Goal: Task Accomplishment & Management: Manage account settings

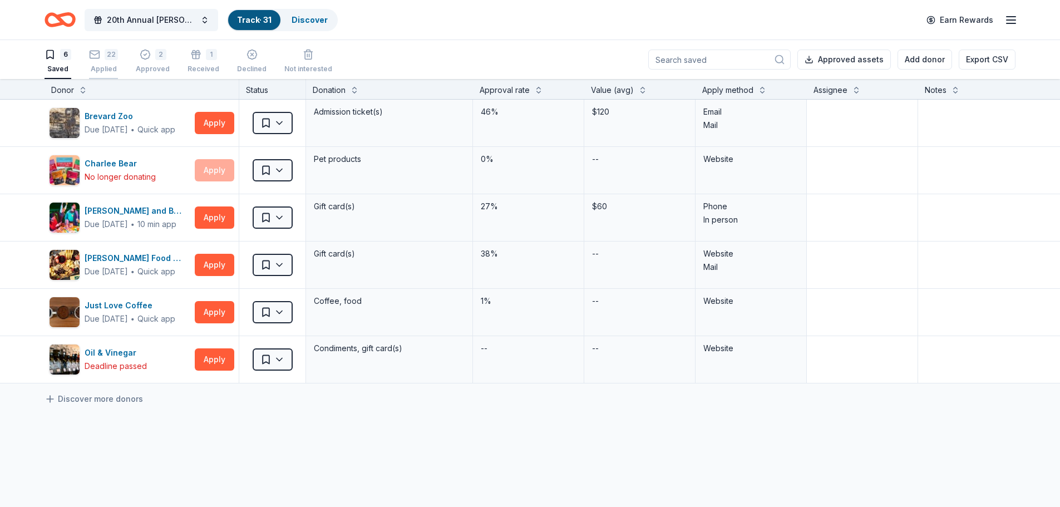
click at [107, 57] on div "22" at bounding box center [111, 54] width 13 height 11
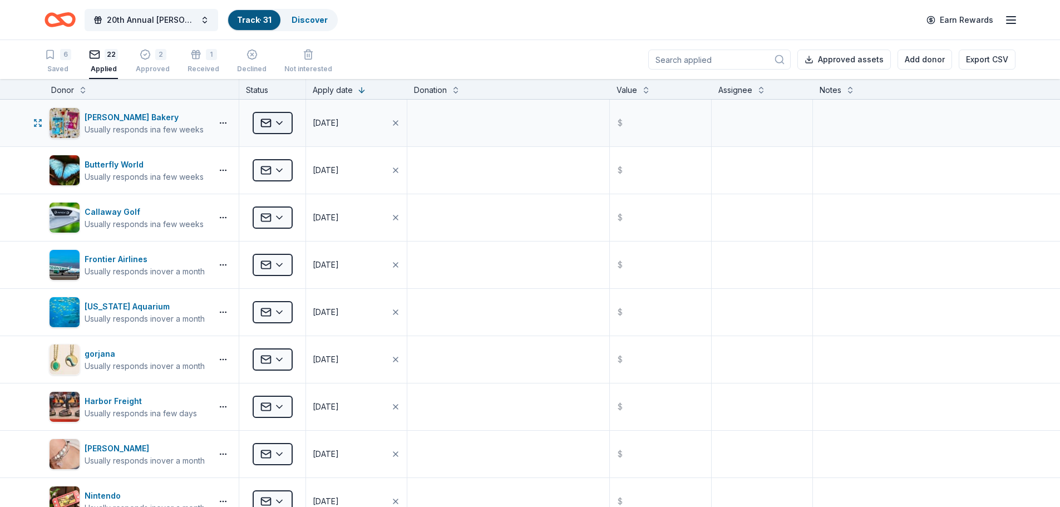
click at [282, 124] on html "20th Annual [PERSON_NAME] Memorial Golf Tournament Track · 31 Discover Earn Rew…" at bounding box center [530, 253] width 1060 height 507
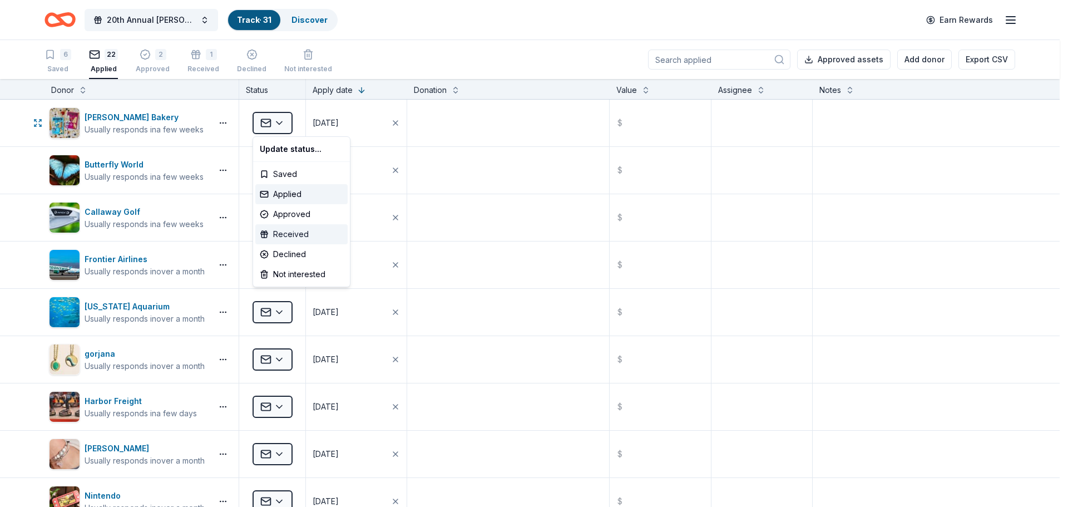
click at [294, 234] on div "Received" at bounding box center [301, 234] width 92 height 20
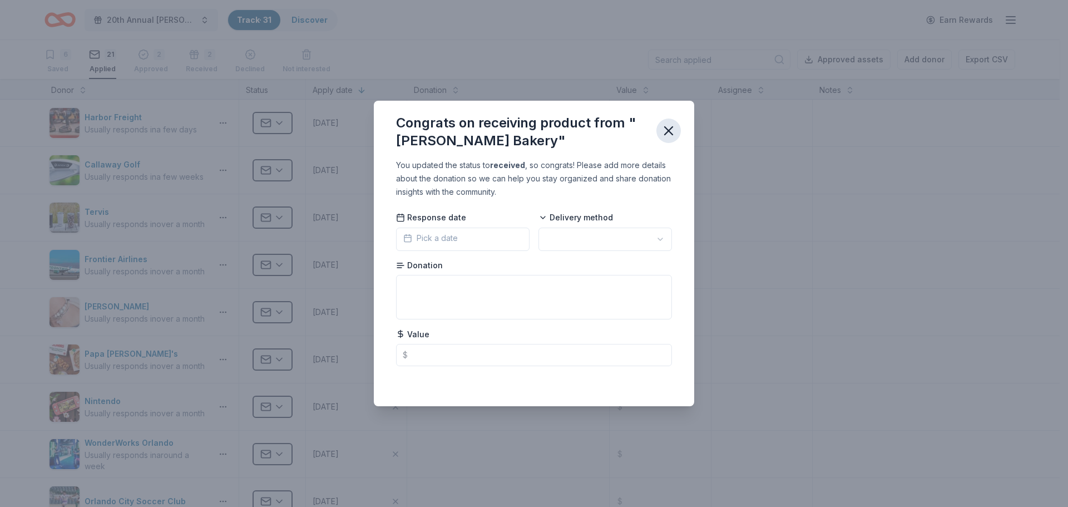
click at [673, 129] on icon "button" at bounding box center [669, 131] width 16 height 16
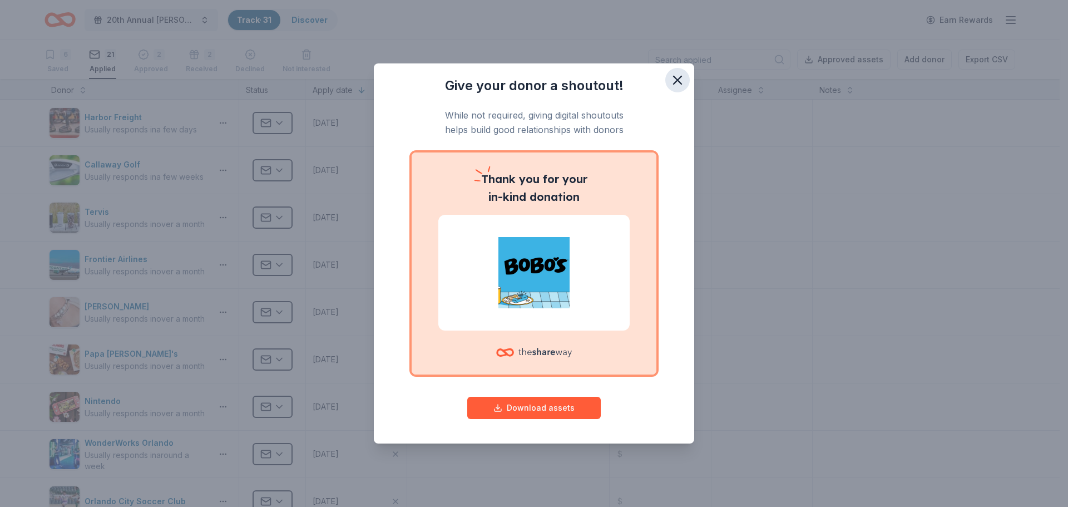
click at [678, 81] on icon "button" at bounding box center [678, 80] width 8 height 8
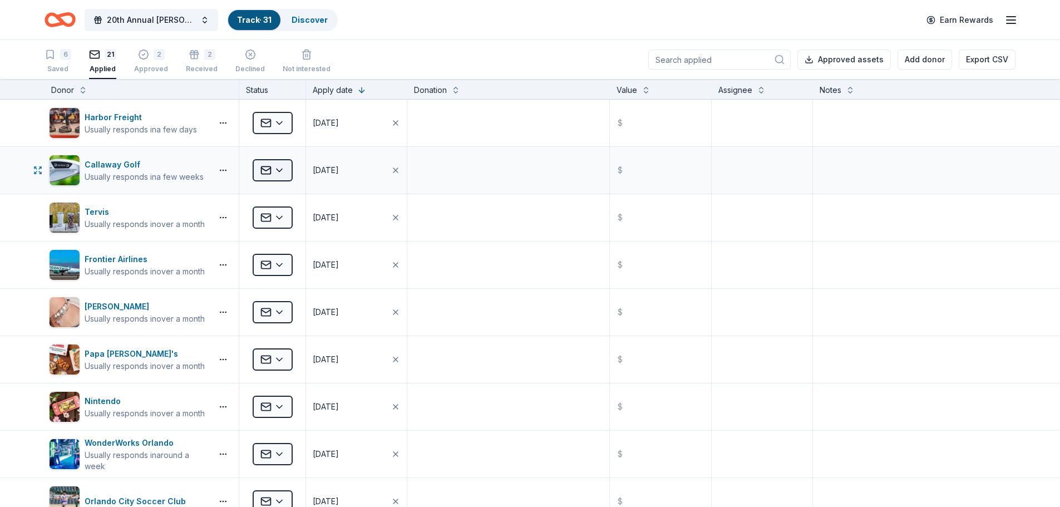
click at [284, 168] on html "20th Annual Blaine O'Neal Memorial Golf Tournament Track · 31 Discover Earn Rew…" at bounding box center [530, 253] width 1060 height 507
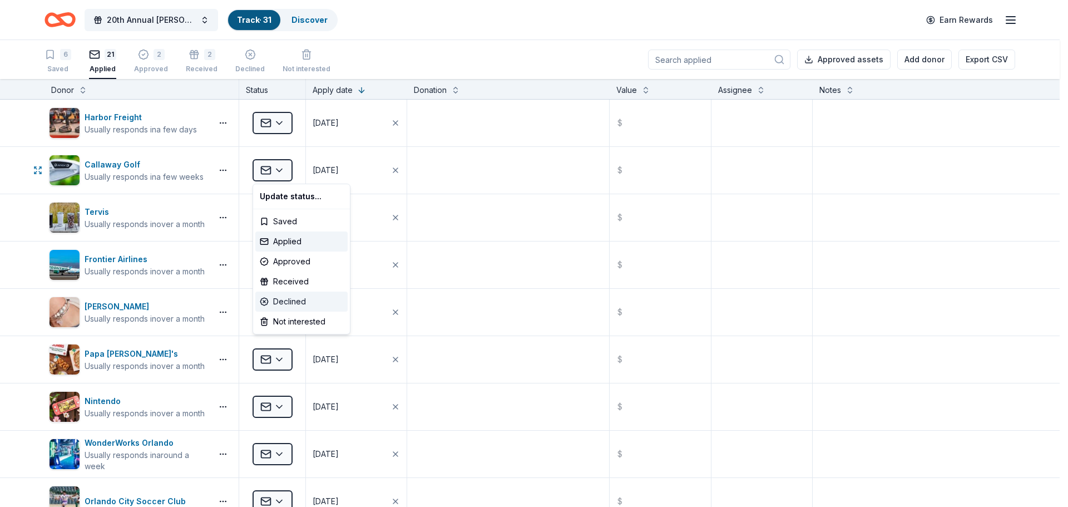
click at [297, 301] on div "Declined" at bounding box center [301, 302] width 92 height 20
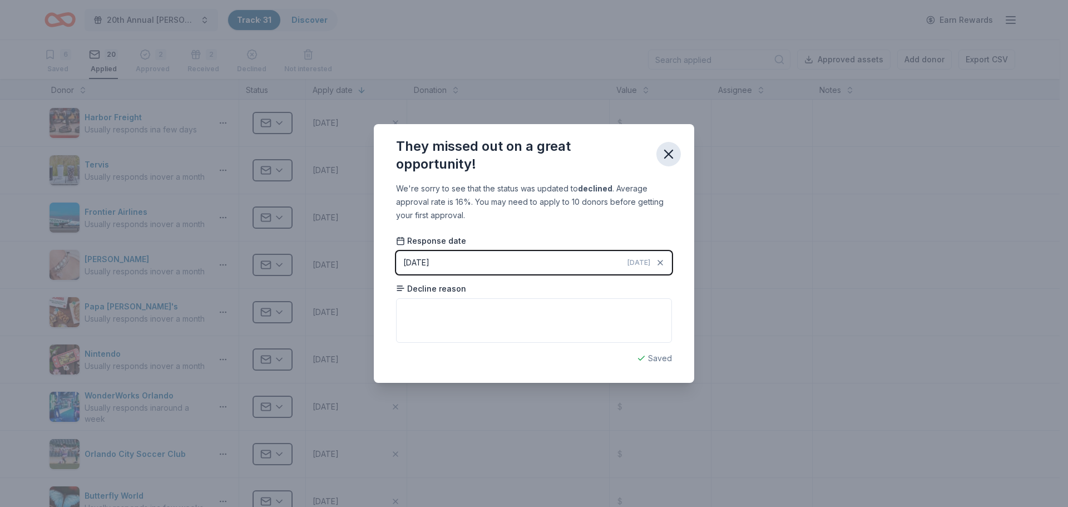
click at [661, 154] on icon "button" at bounding box center [669, 154] width 16 height 16
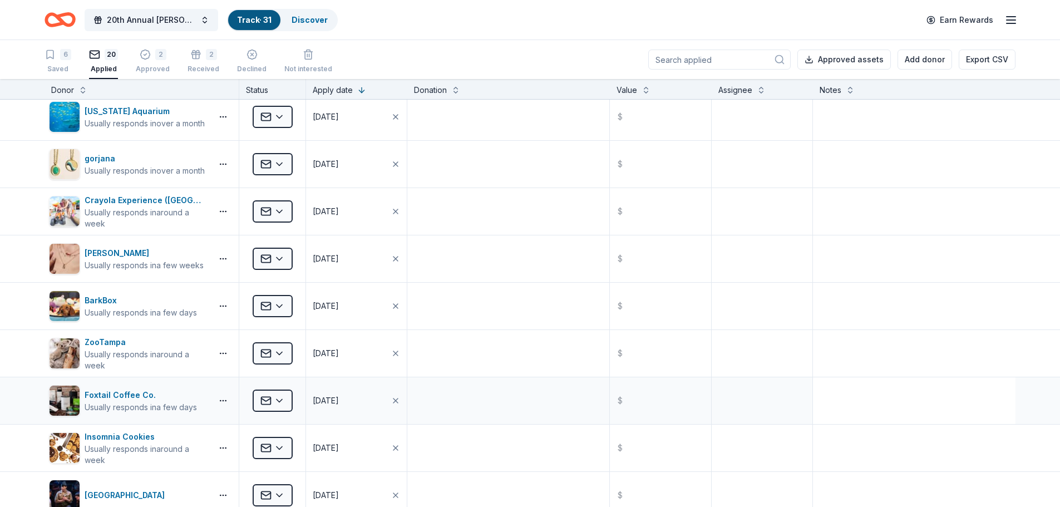
scroll to position [434, 0]
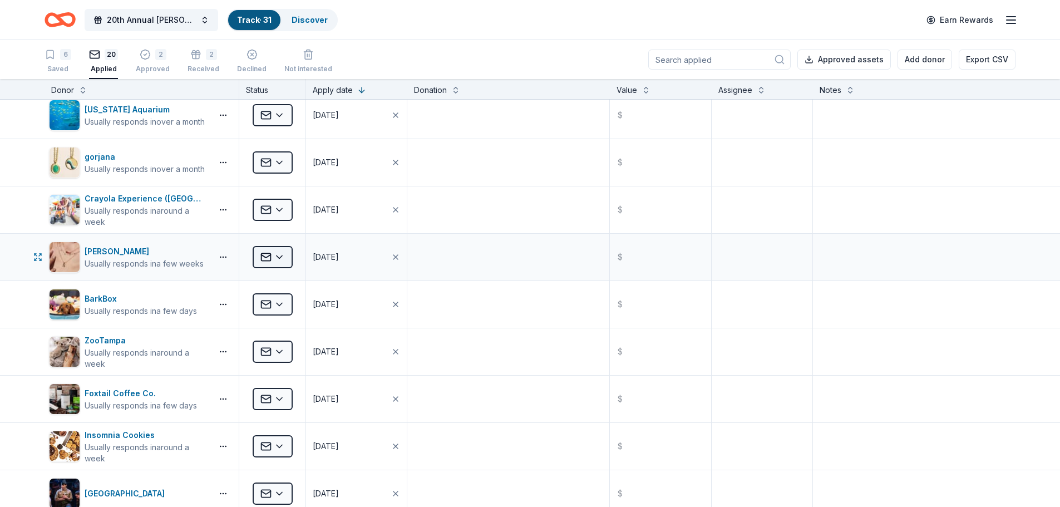
click at [280, 257] on html "20th Annual Blaine O'Neal Memorial Golf Tournament Track · 31 Discover Earn Rew…" at bounding box center [530, 253] width 1060 height 507
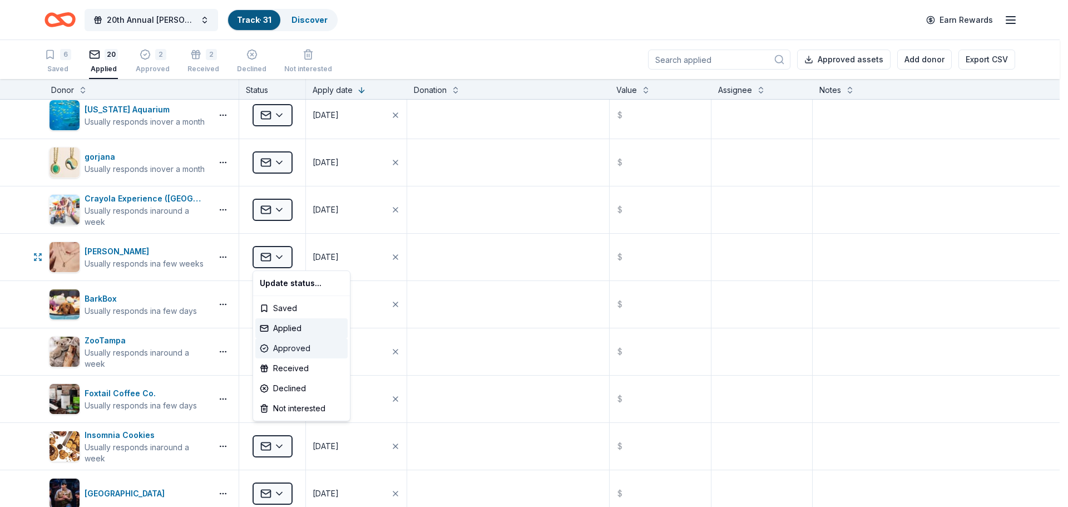
click at [293, 350] on div "Approved" at bounding box center [301, 348] width 92 height 20
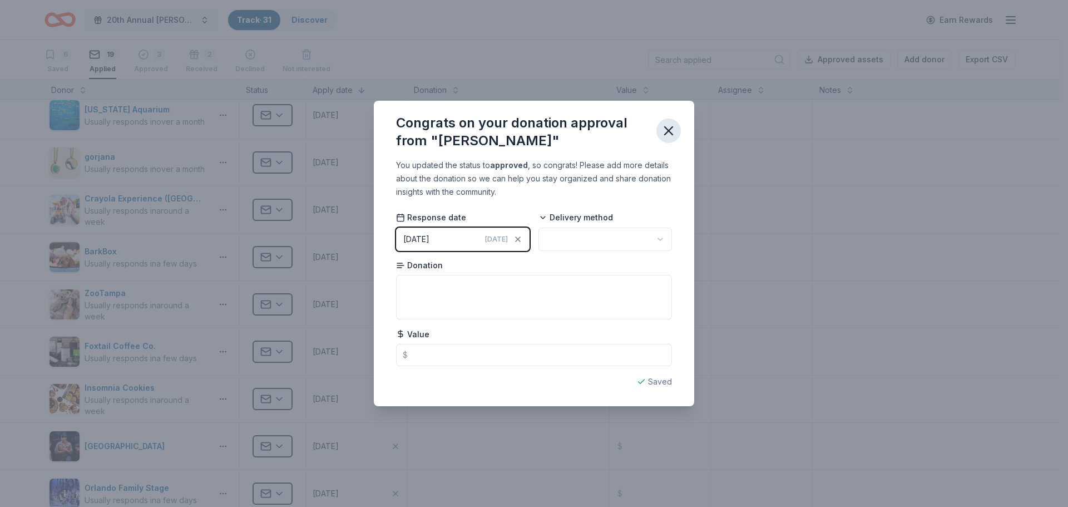
click at [672, 129] on icon "button" at bounding box center [669, 131] width 16 height 16
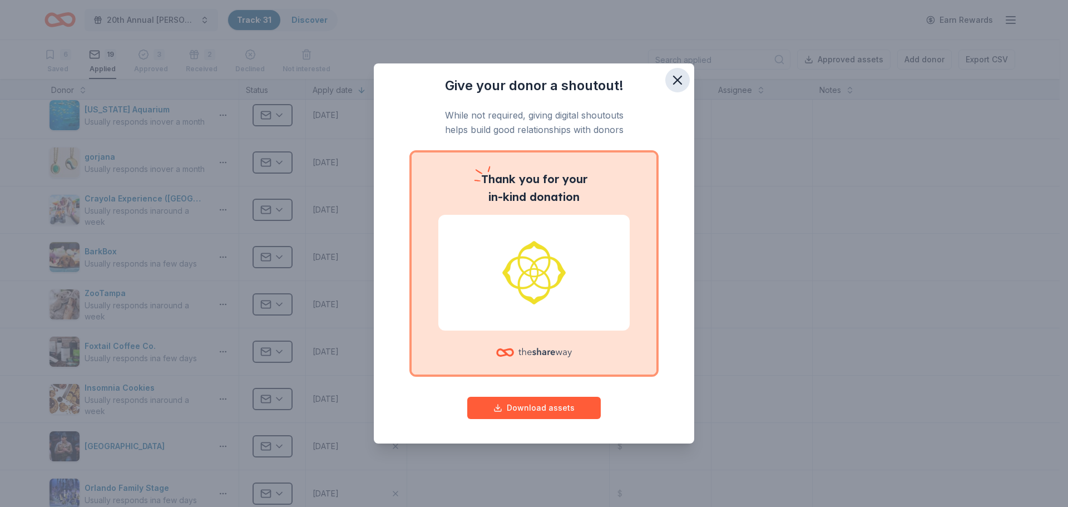
click at [679, 78] on icon "button" at bounding box center [678, 80] width 8 height 8
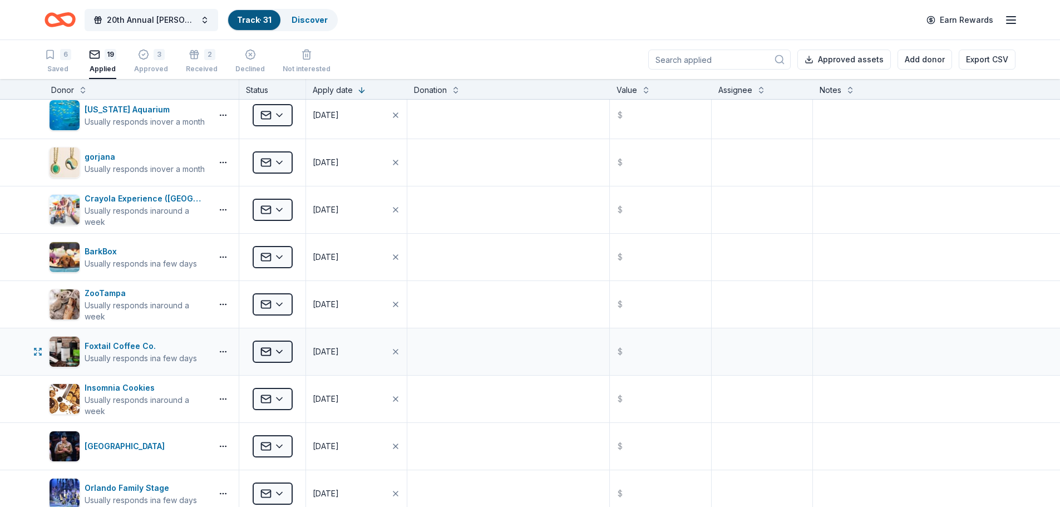
click at [269, 349] on html "20th Annual Blaine O'Neal Memorial Golf Tournament Track · 31 Discover Earn Rew…" at bounding box center [530, 253] width 1060 height 507
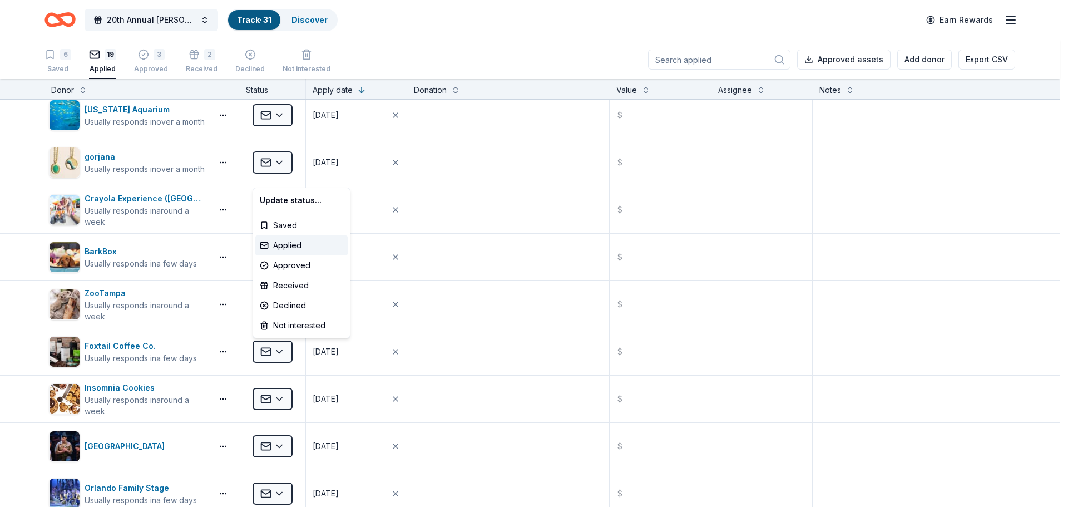
click at [280, 445] on html "20th Annual Blaine O'Neal Memorial Golf Tournament Track · 31 Discover Earn Rew…" at bounding box center [534, 253] width 1068 height 507
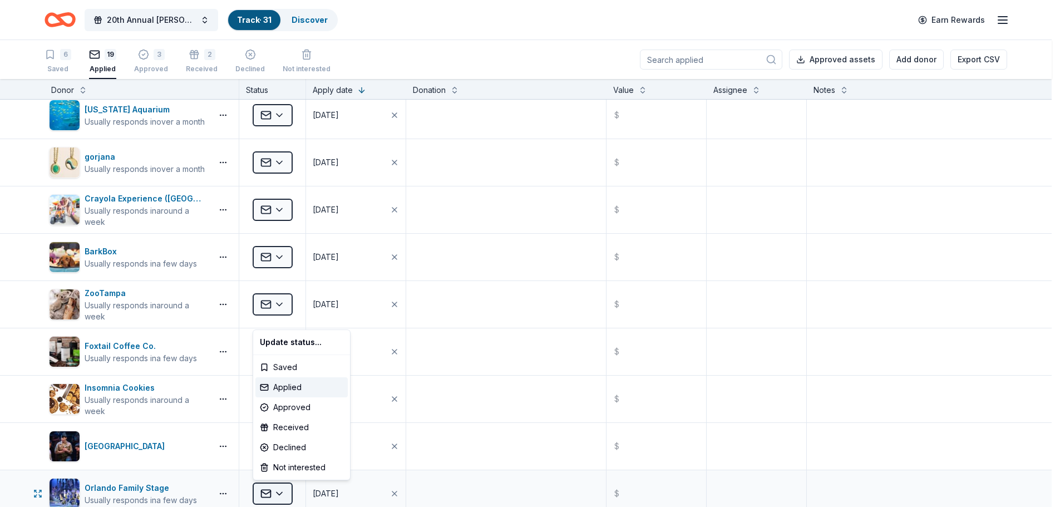
click at [279, 490] on html "20th Annual Blaine O'Neal Memorial Golf Tournament Track · 31 Discover Earn Rew…" at bounding box center [530, 253] width 1060 height 507
click at [284, 427] on div "Received" at bounding box center [301, 427] width 92 height 20
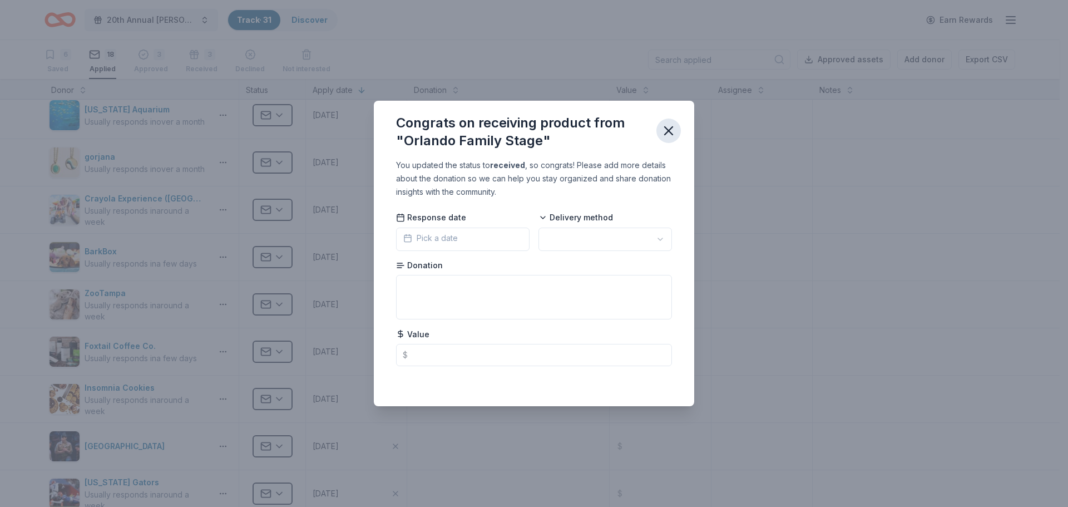
click at [672, 129] on icon "button" at bounding box center [669, 131] width 16 height 16
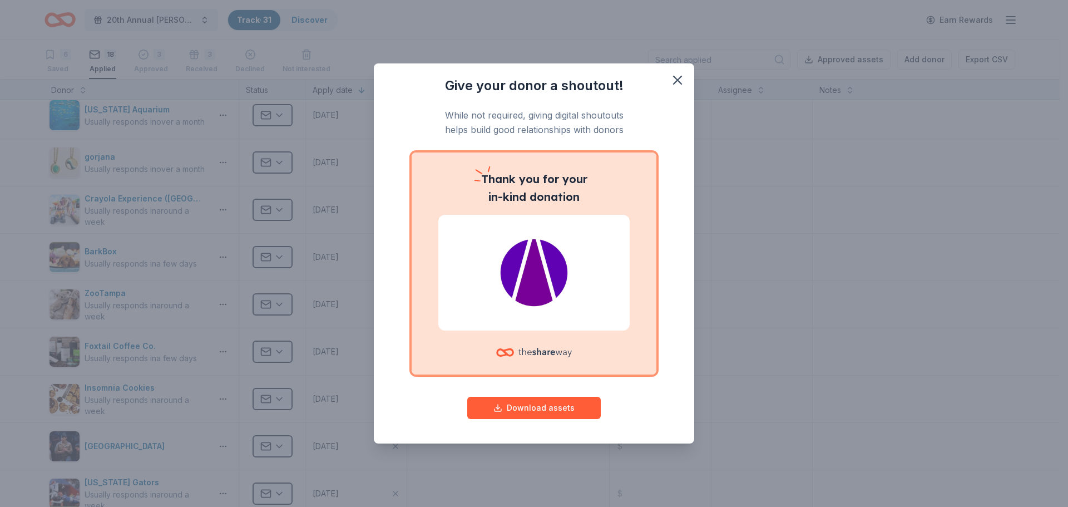
drag, startPoint x: 1055, startPoint y: 272, endPoint x: 1056, endPoint y: 317, distance: 45.6
click at [1056, 317] on div "Give your donor a shoutout! While not required, giving digital shoutouts helps …" at bounding box center [534, 253] width 1068 height 507
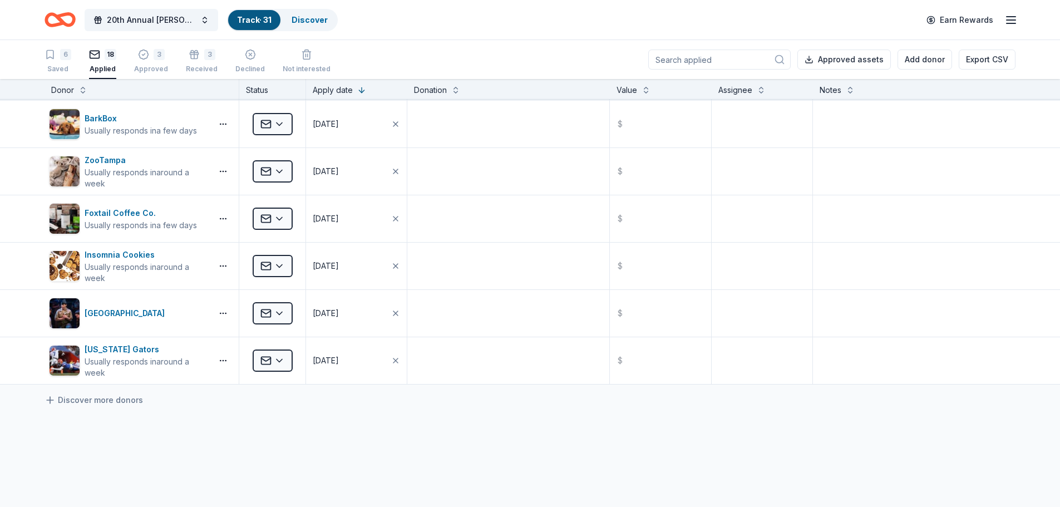
scroll to position [597, 0]
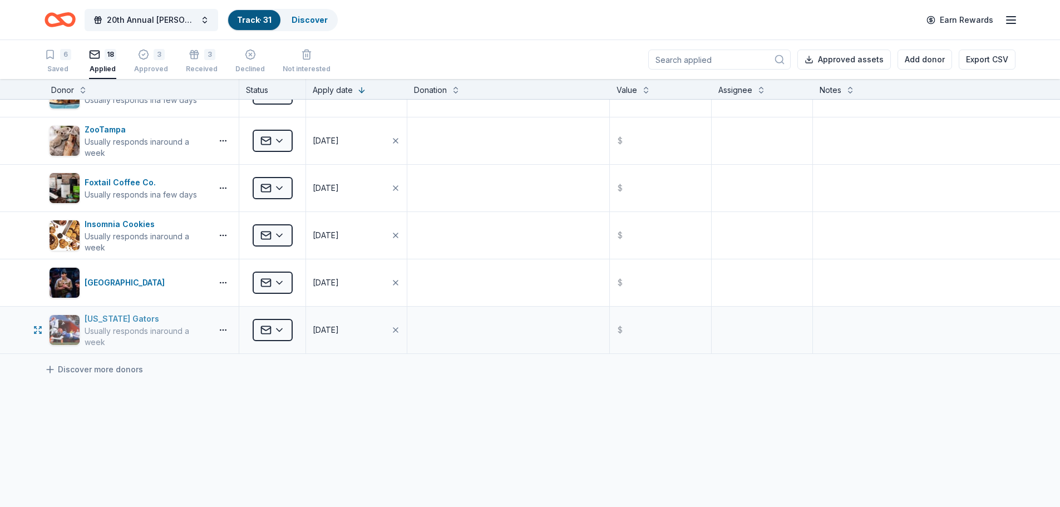
click at [109, 317] on div "Florida Gators" at bounding box center [146, 318] width 123 height 13
click at [115, 126] on div "ZooTampa" at bounding box center [146, 129] width 123 height 13
click at [278, 140] on html "20th Annual Blaine O'Neal Memorial Golf Tournament Track · 31 Discover Earn Rew…" at bounding box center [530, 253] width 1060 height 507
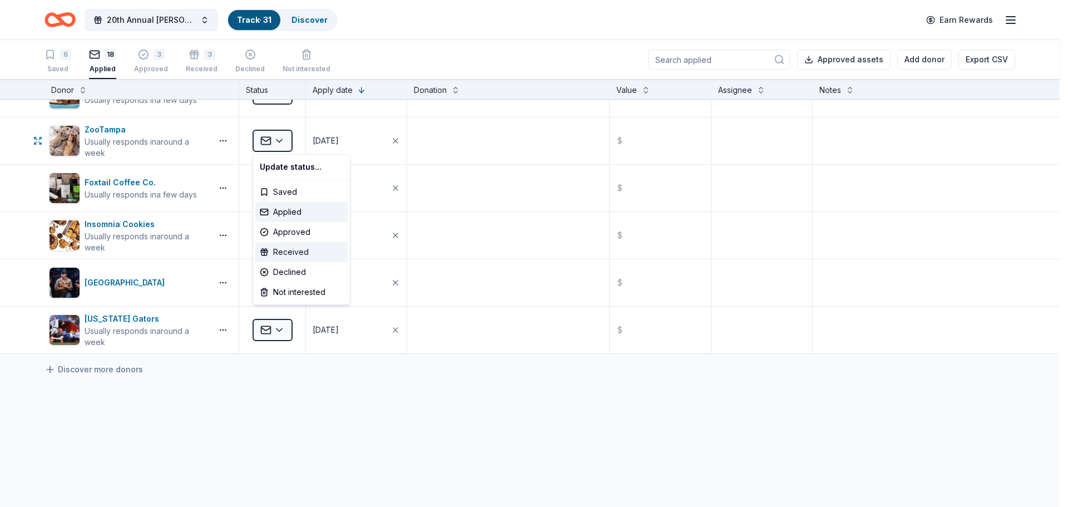
click at [282, 252] on div "Received" at bounding box center [301, 252] width 92 height 20
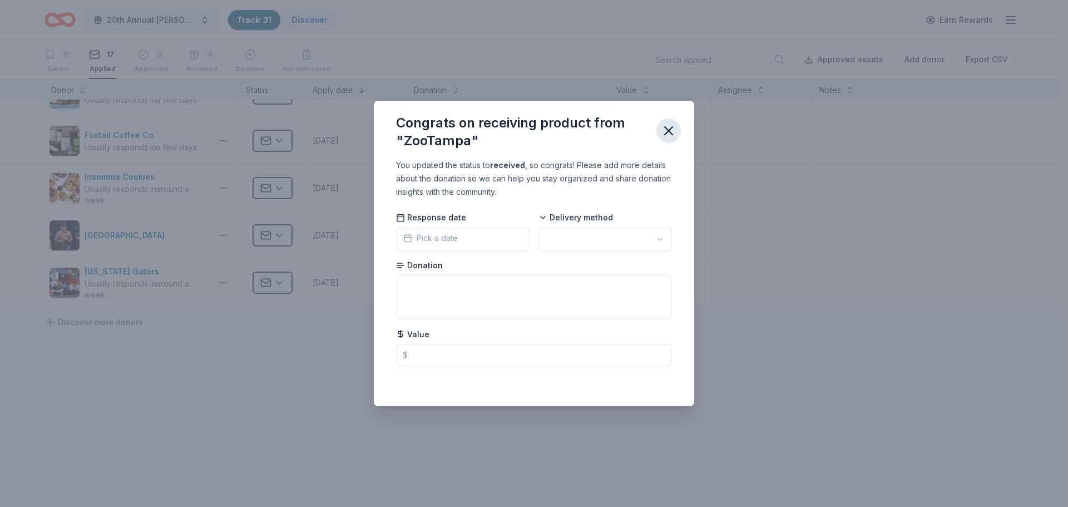
click at [668, 130] on icon "button" at bounding box center [669, 131] width 8 height 8
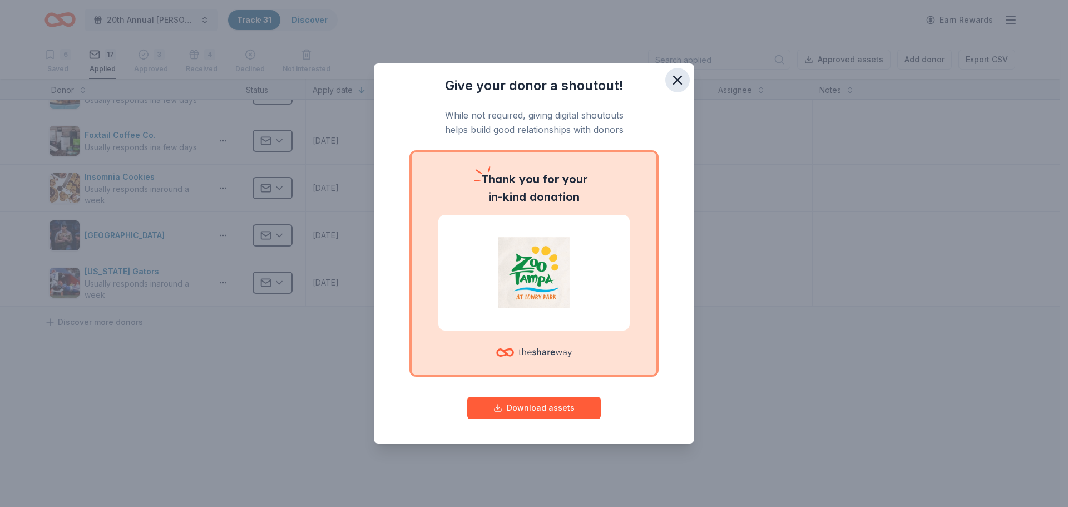
click at [676, 80] on icon "button" at bounding box center [678, 80] width 16 height 16
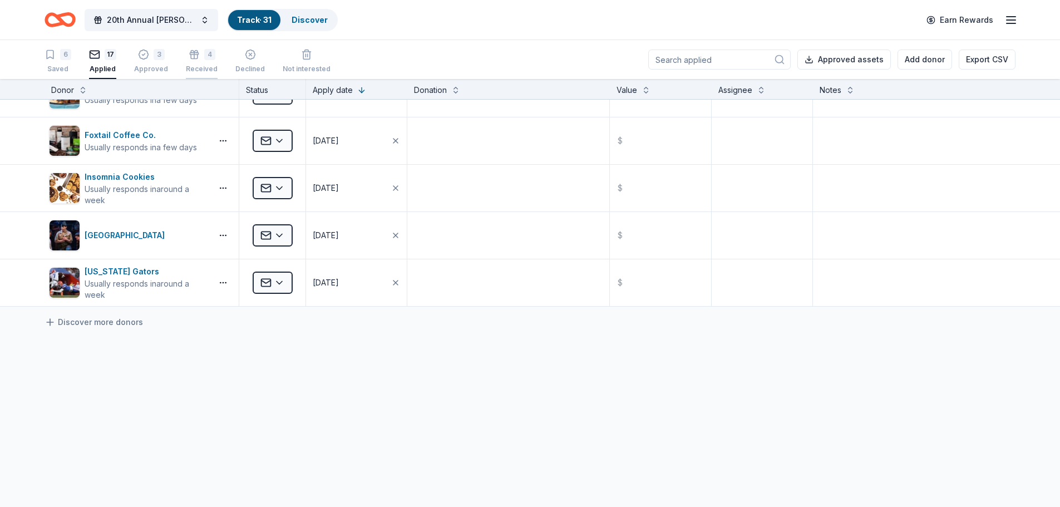
click at [199, 54] on div "4" at bounding box center [202, 48] width 32 height 11
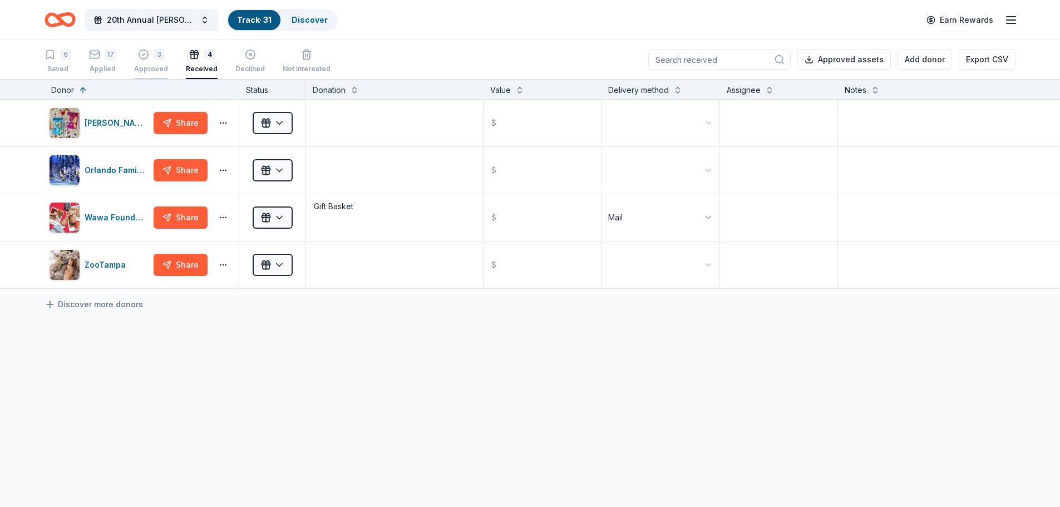
click at [146, 54] on icon "button" at bounding box center [143, 48] width 11 height 11
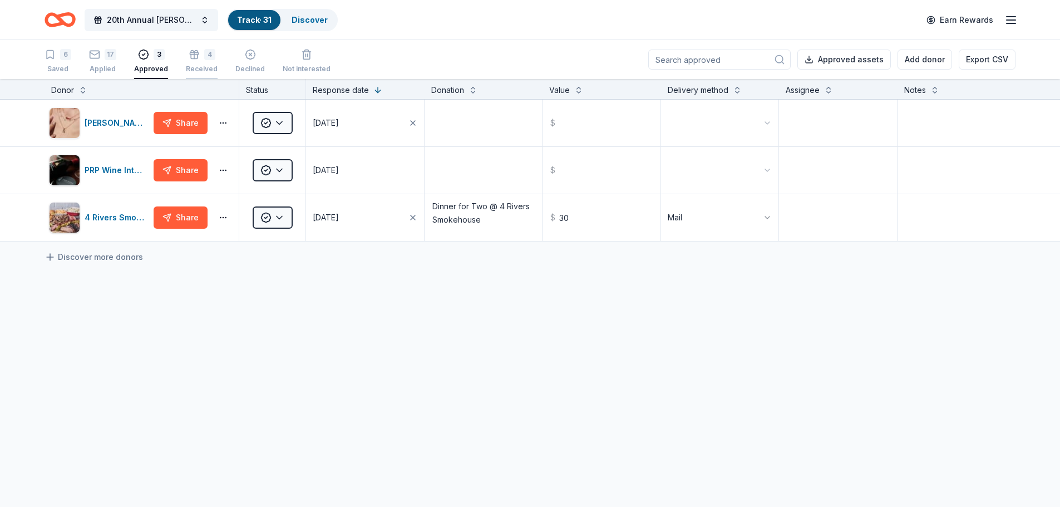
click at [196, 54] on div "4" at bounding box center [202, 48] width 32 height 11
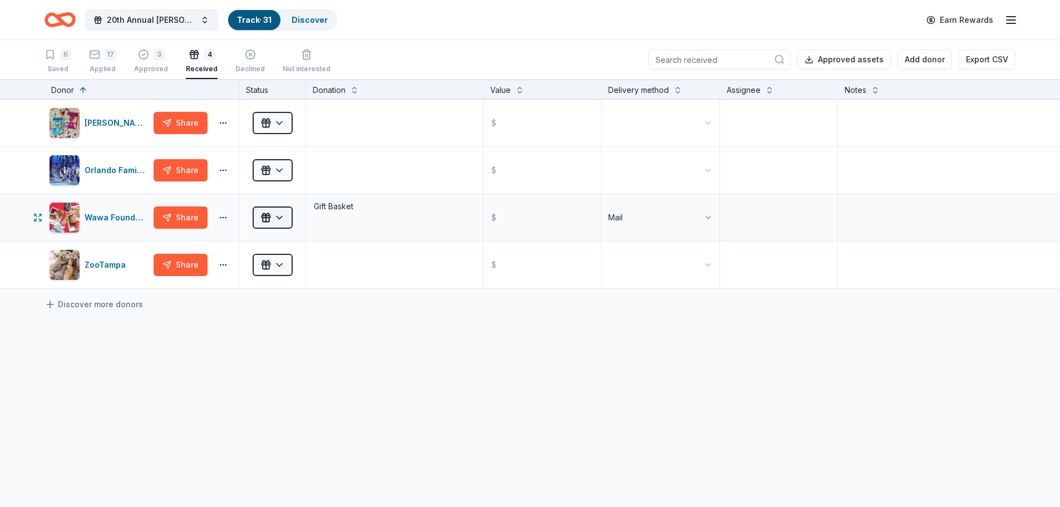
click at [272, 216] on html "20th Annual Blaine O'Neal Memorial Golf Tournament Track · 31 Discover Earn Rew…" at bounding box center [530, 253] width 1060 height 507
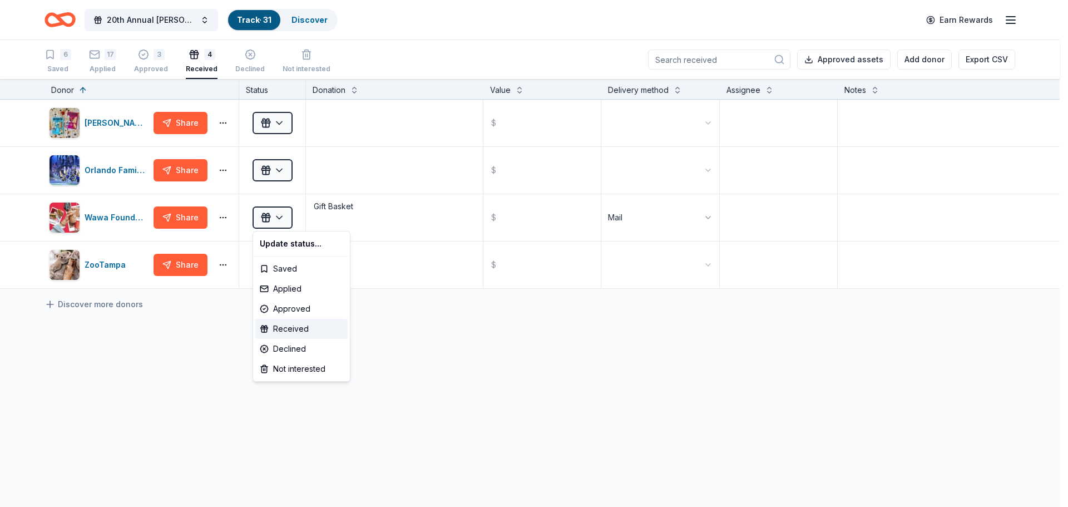
click at [454, 416] on html "20th Annual Blaine O'Neal Memorial Golf Tournament Track · 31 Discover Earn Rew…" at bounding box center [534, 253] width 1068 height 507
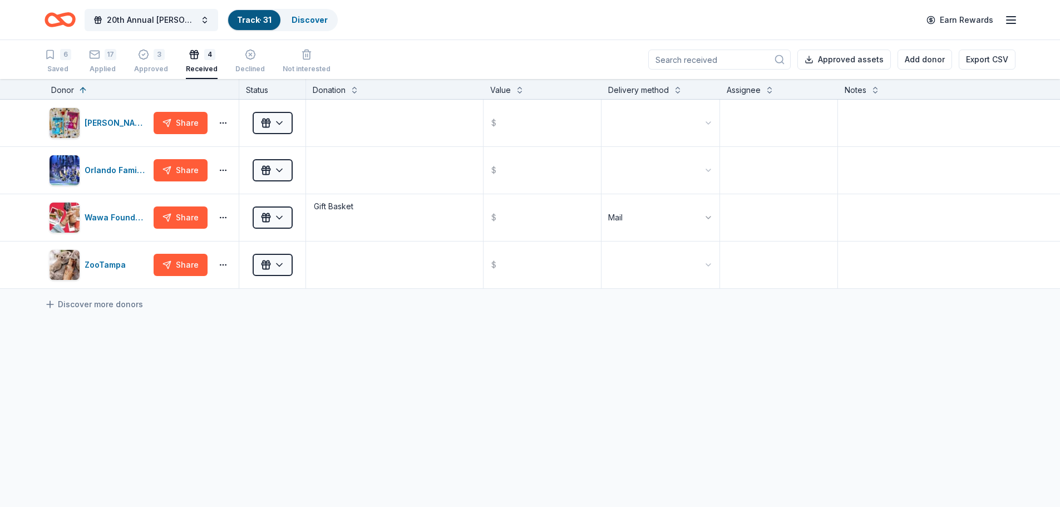
click at [294, 417] on div "Bobo's Bakery Share Received $ Orlando Family Stage Share Received $ Wawa Found…" at bounding box center [530, 299] width 1060 height 398
click at [366, 365] on div "Bobo's Bakery Share Received $ Orlando Family Stage Share Received $ Wawa Found…" at bounding box center [530, 299] width 1060 height 398
